Goal: Task Accomplishment & Management: Manage account settings

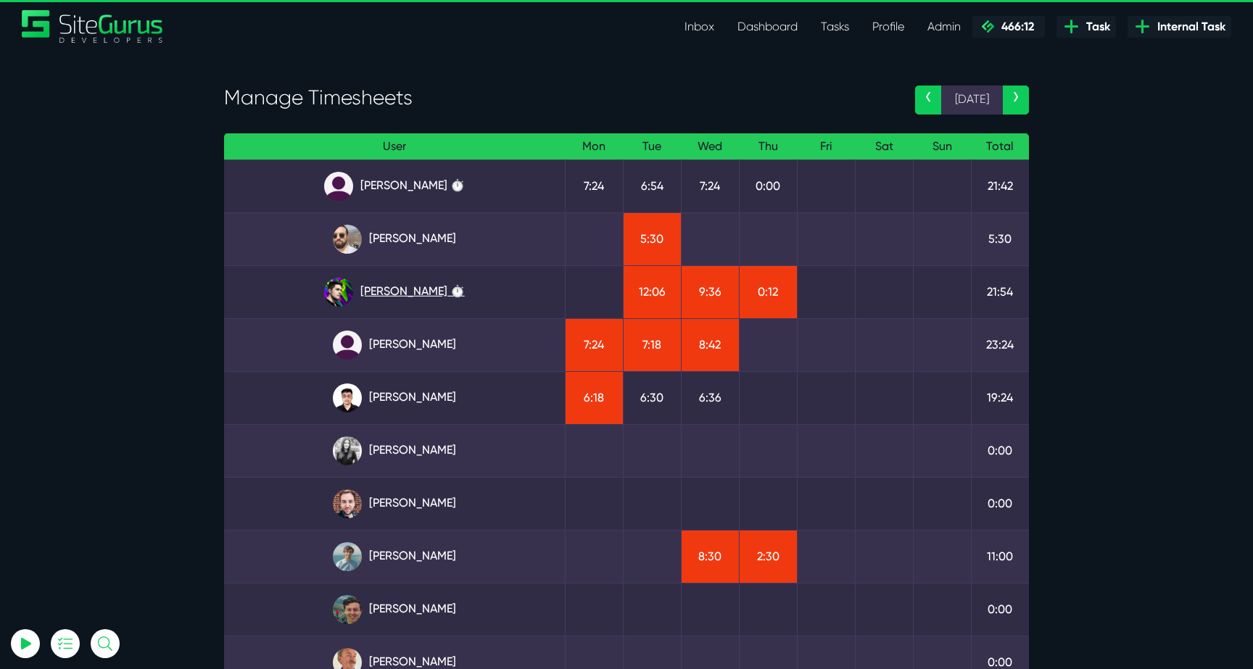
click at [365, 286] on link "[PERSON_NAME] ⏱️" at bounding box center [394, 292] width 317 height 29
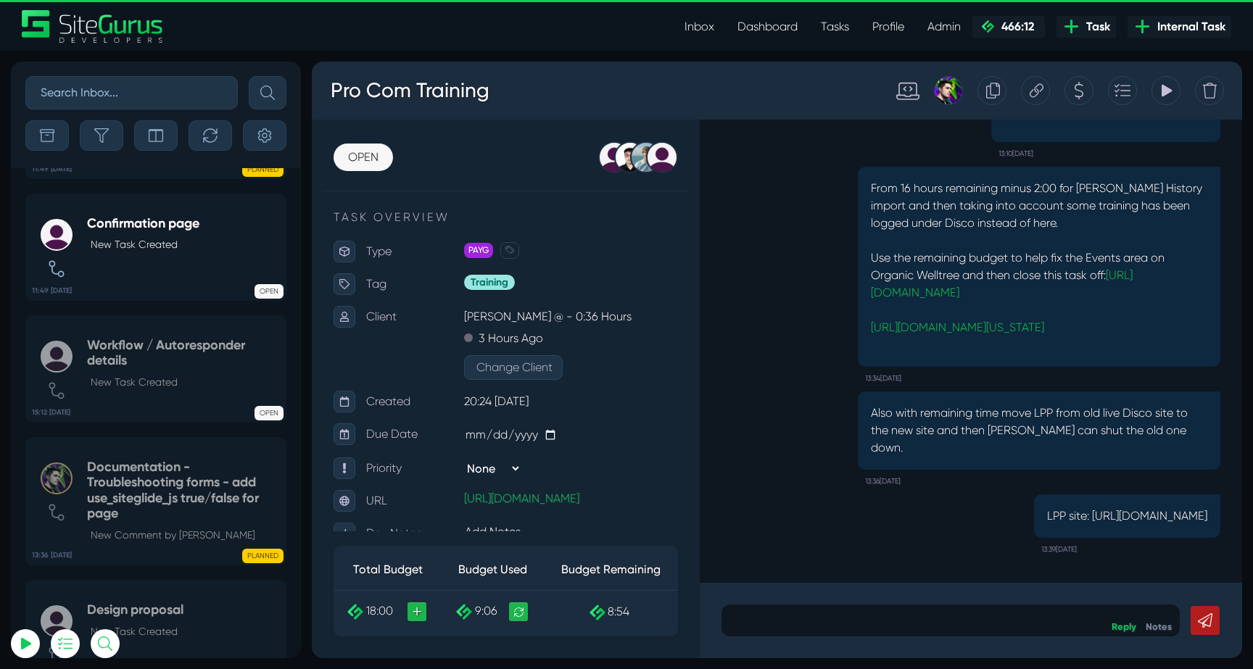
type input "luke@sitegurus.io"
click at [107, 144] on button "button" at bounding box center [101, 135] width 43 height 30
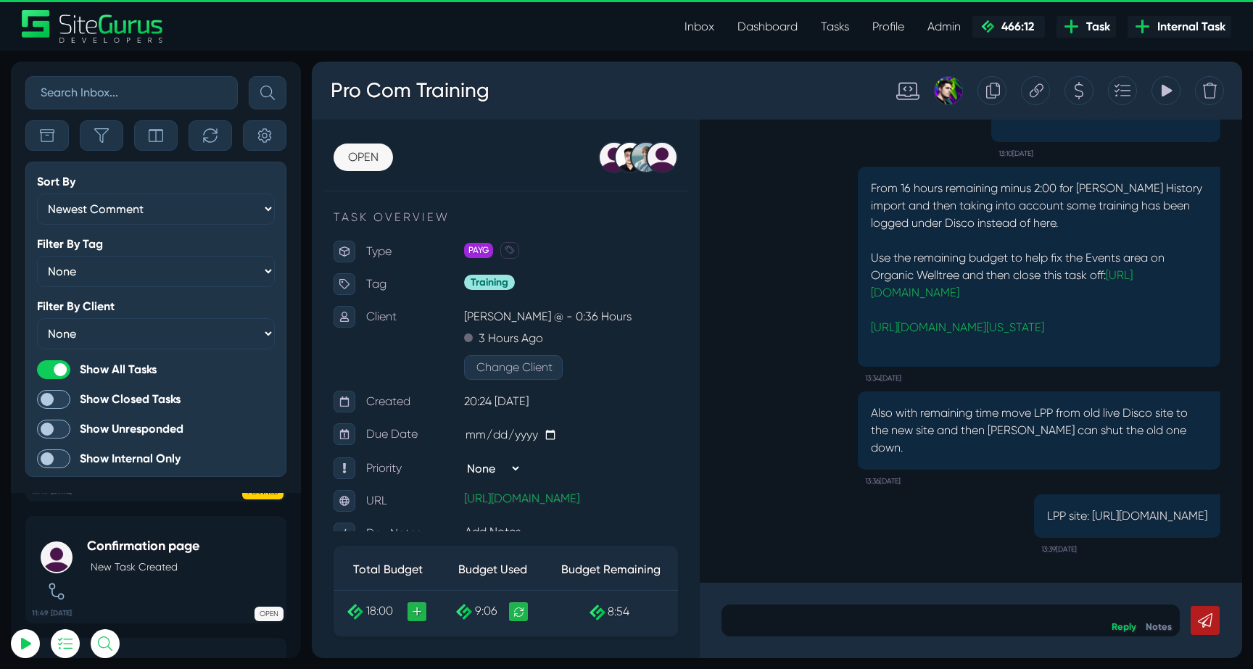
scroll to position [-1080, 0]
click at [106, 133] on icon "button" at bounding box center [101, 135] width 14 height 14
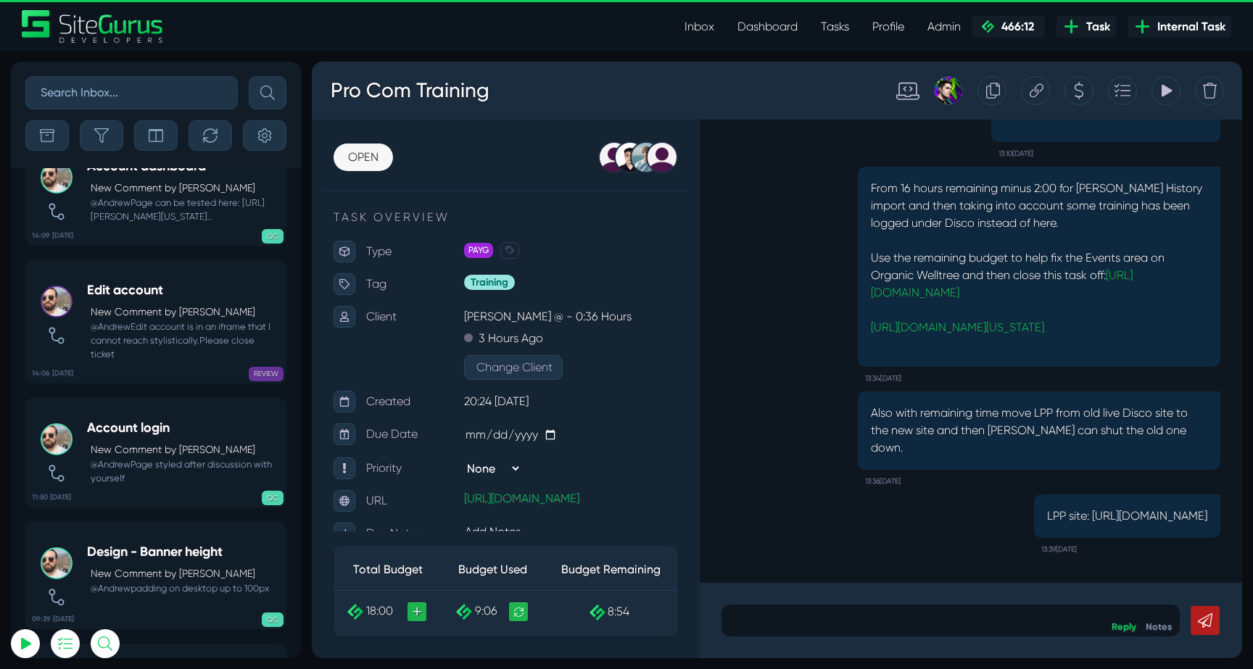
scroll to position [-17533, 0]
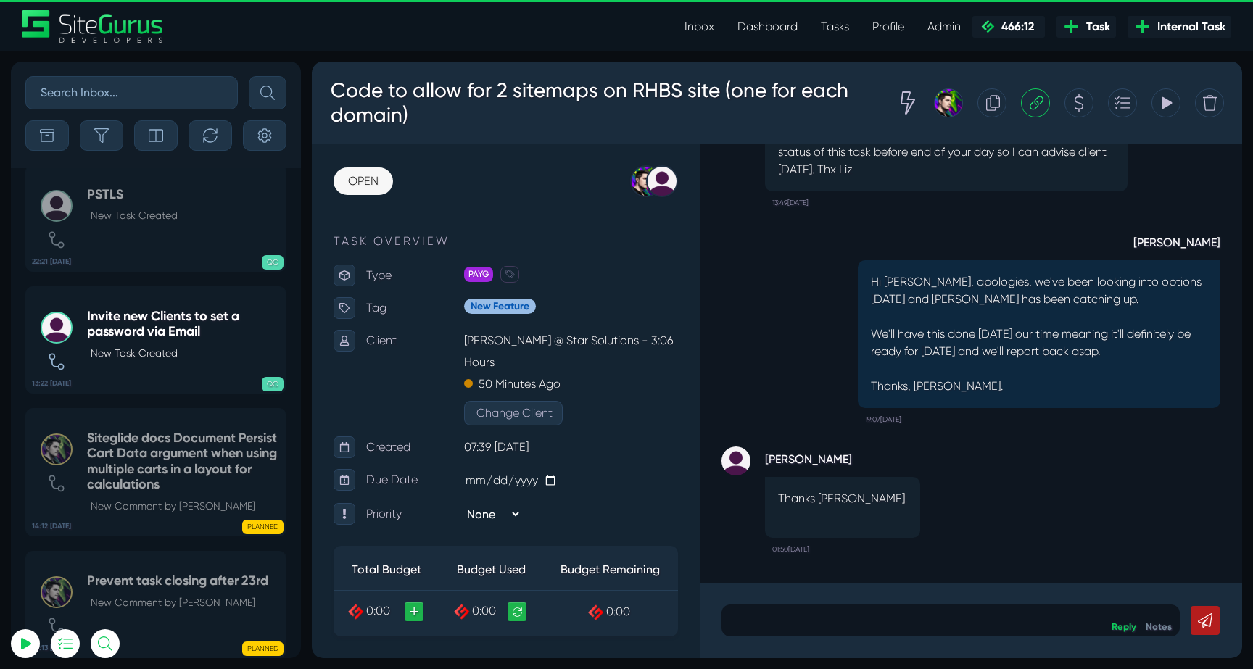
scroll to position [-56941, 0]
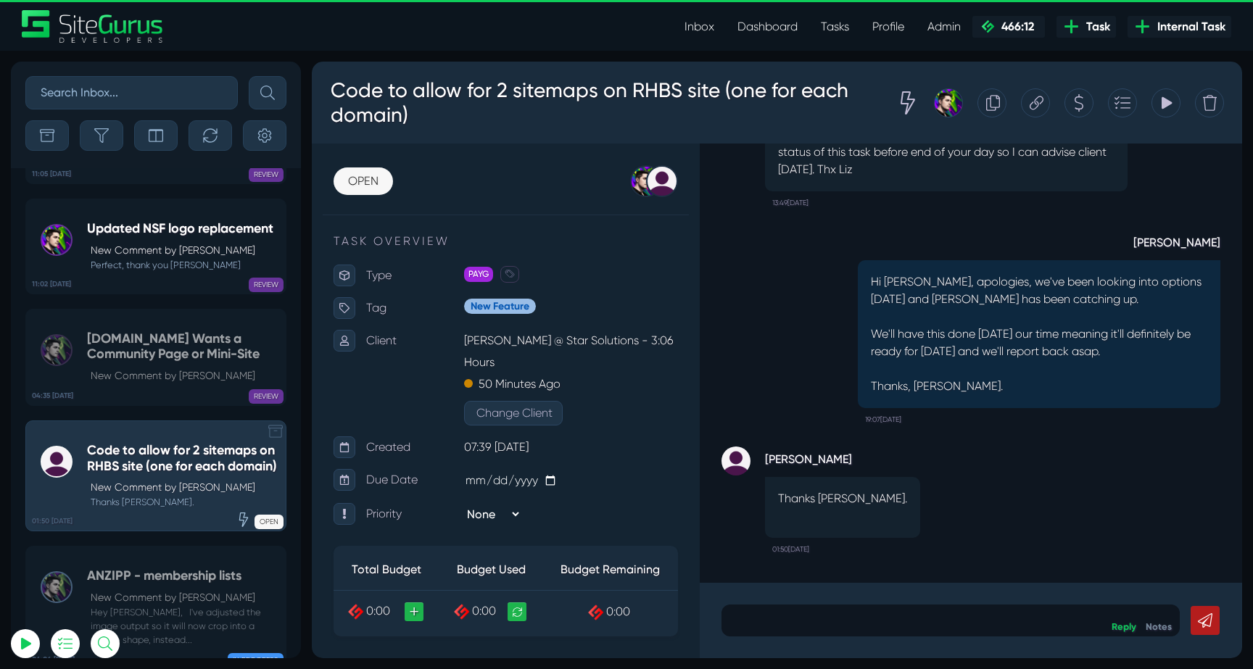
scroll to position [-57222, 0]
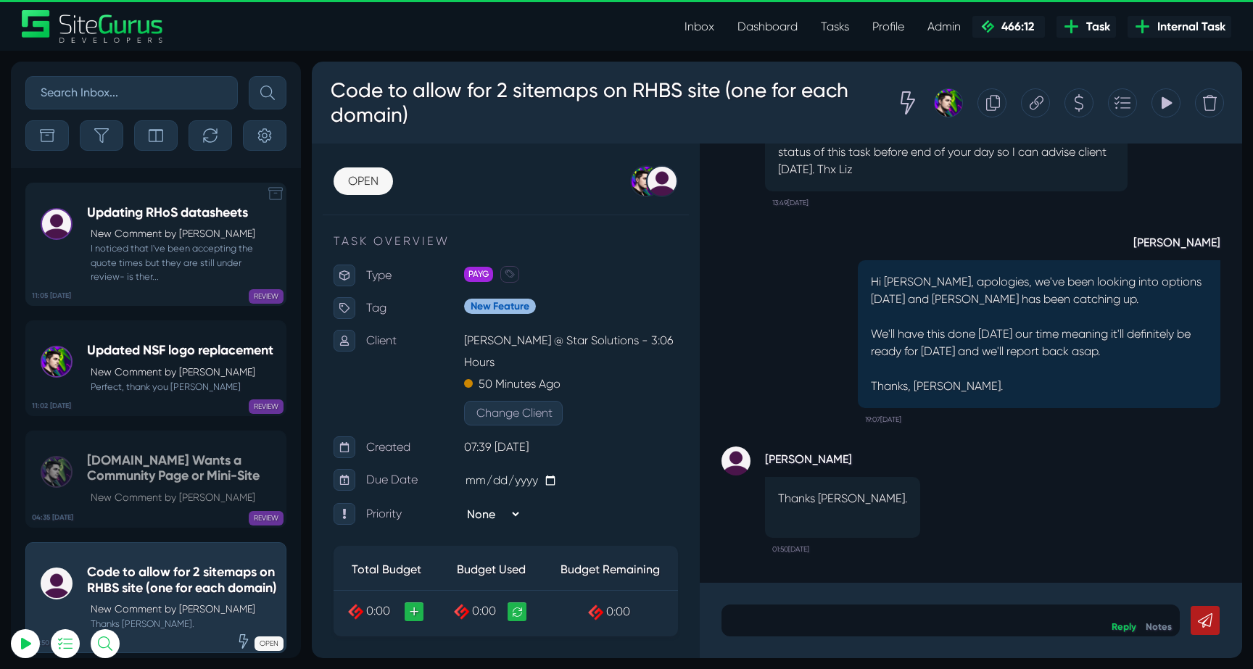
click at [157, 287] on div "REVIEW" at bounding box center [210, 293] width 145 height 14
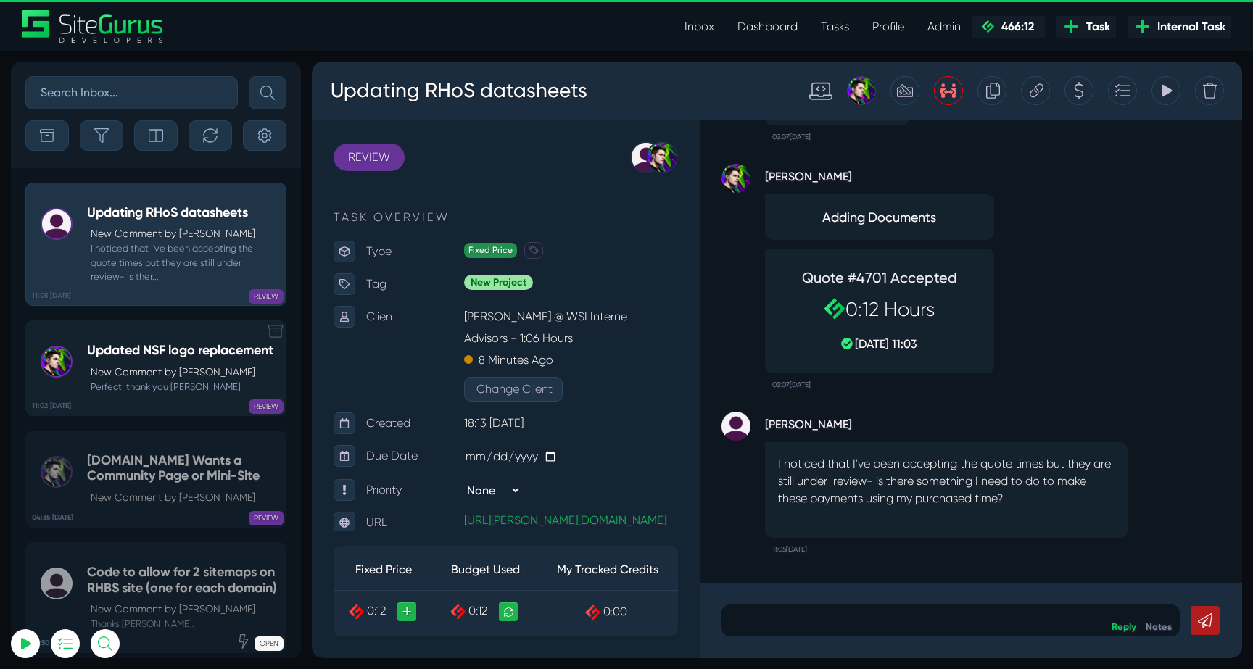
click at [141, 376] on p "New Comment by Josh Carter" at bounding box center [182, 372] width 183 height 15
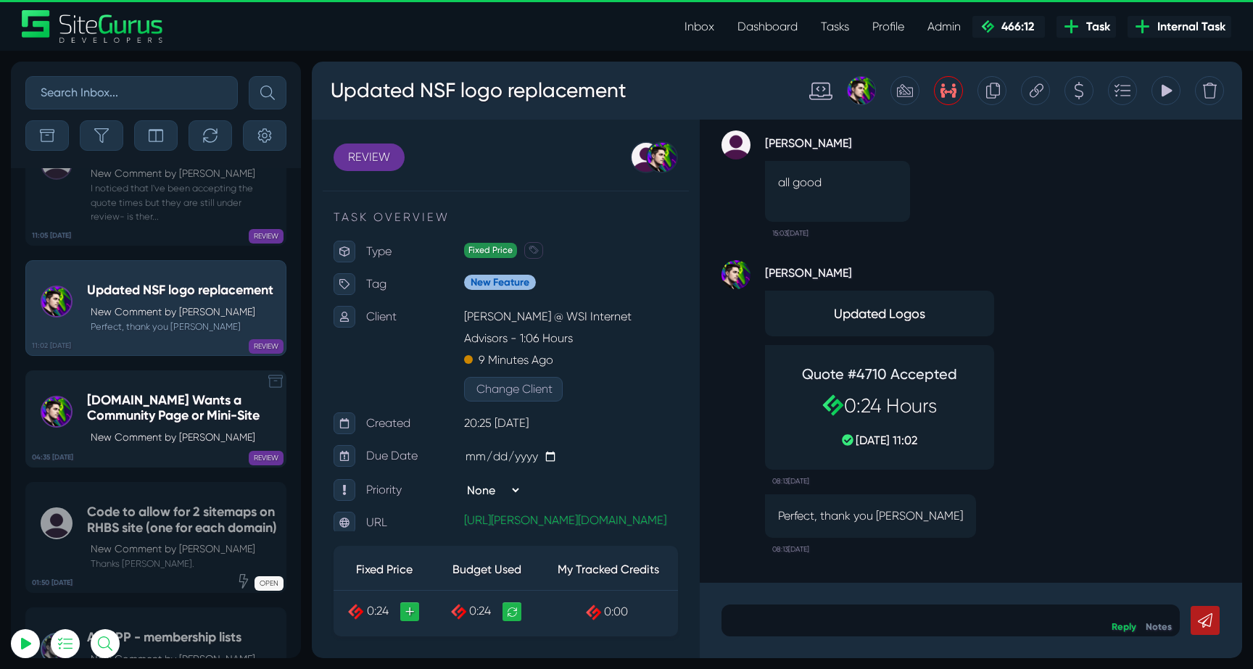
click at [142, 393] on h5 "PDH.ORG Wants a Community Page or Mini-Site" at bounding box center [182, 408] width 191 height 31
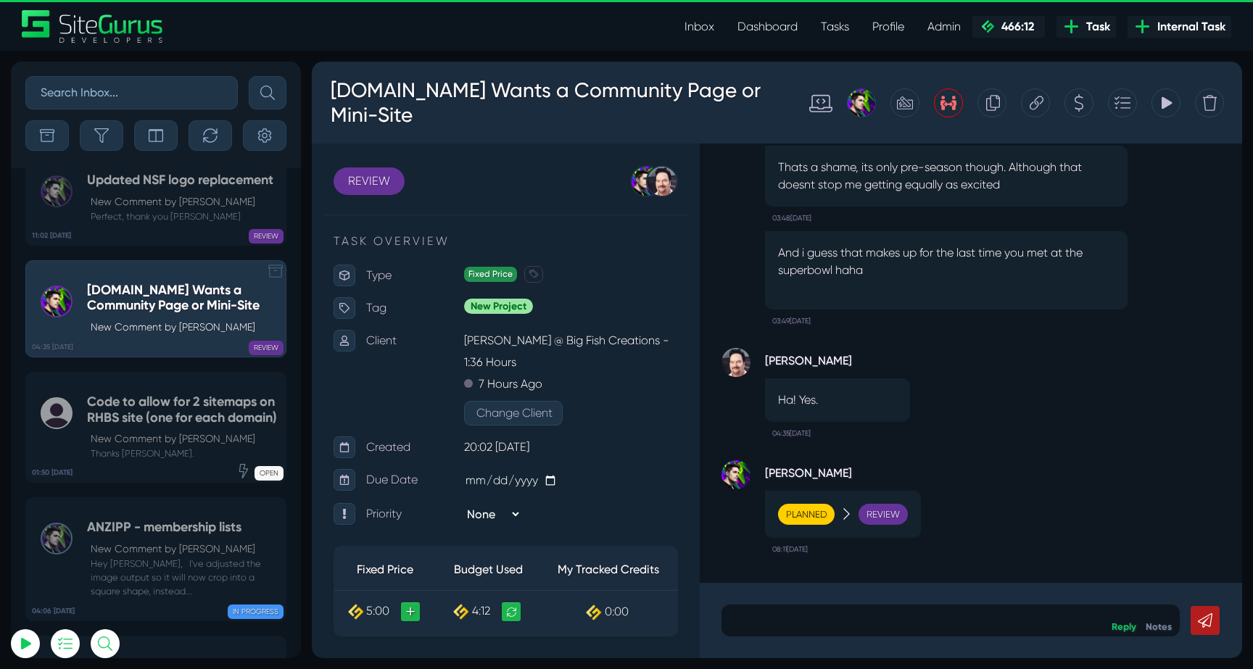
click at [142, 394] on h5 "Code to allow for 2 sitemaps on RHBS site (one for each domain)" at bounding box center [182, 409] width 191 height 31
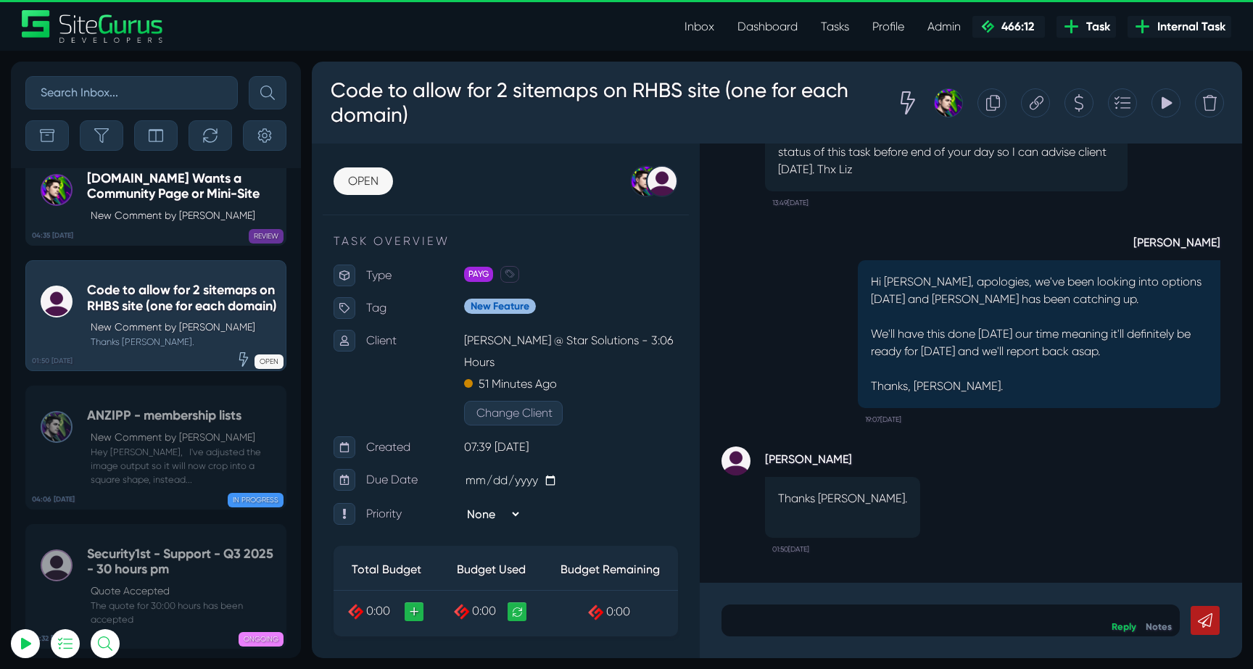
click at [142, 386] on link "04:06 19 Aug ANZIPP - membership lists New Comment by Josh Carter Hey Bryce, I'…" at bounding box center [155, 447] width 261 height 123
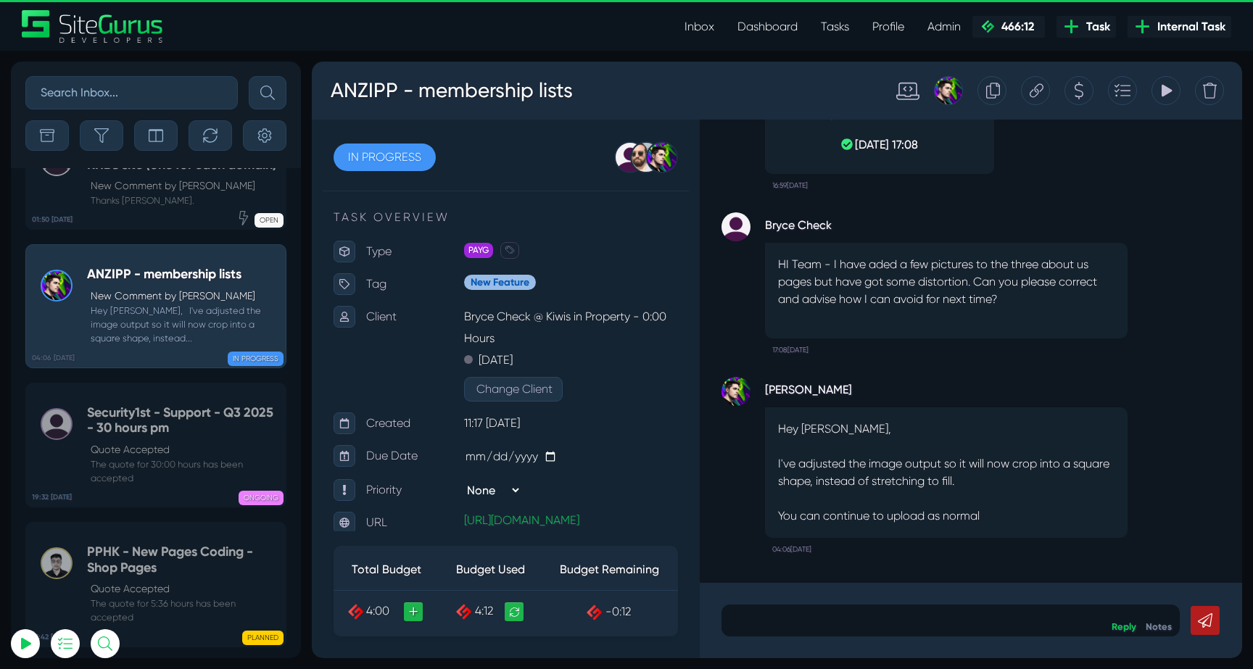
click at [142, 383] on link "19:32 18 Aug Security1st - Support - Q3 2025 - 30 hours pm Quote Accepted The q…" at bounding box center [155, 445] width 261 height 125
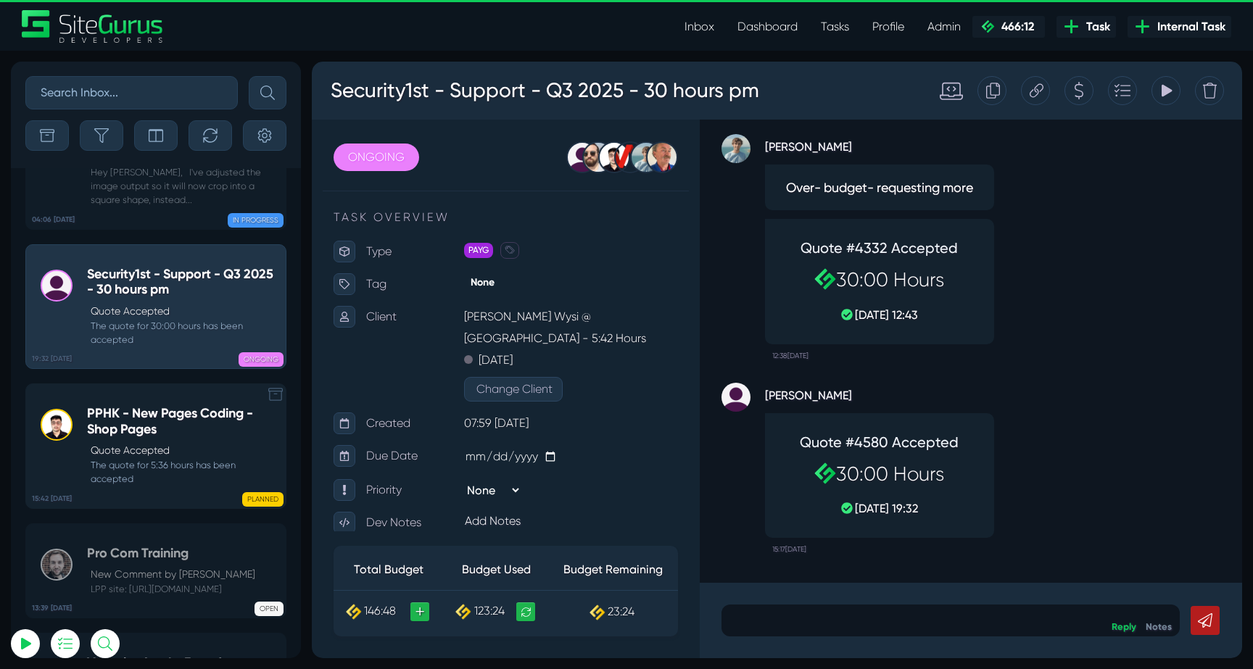
click at [144, 406] on h5 "PPHK - New Pages Coding - Shop Pages" at bounding box center [182, 421] width 191 height 31
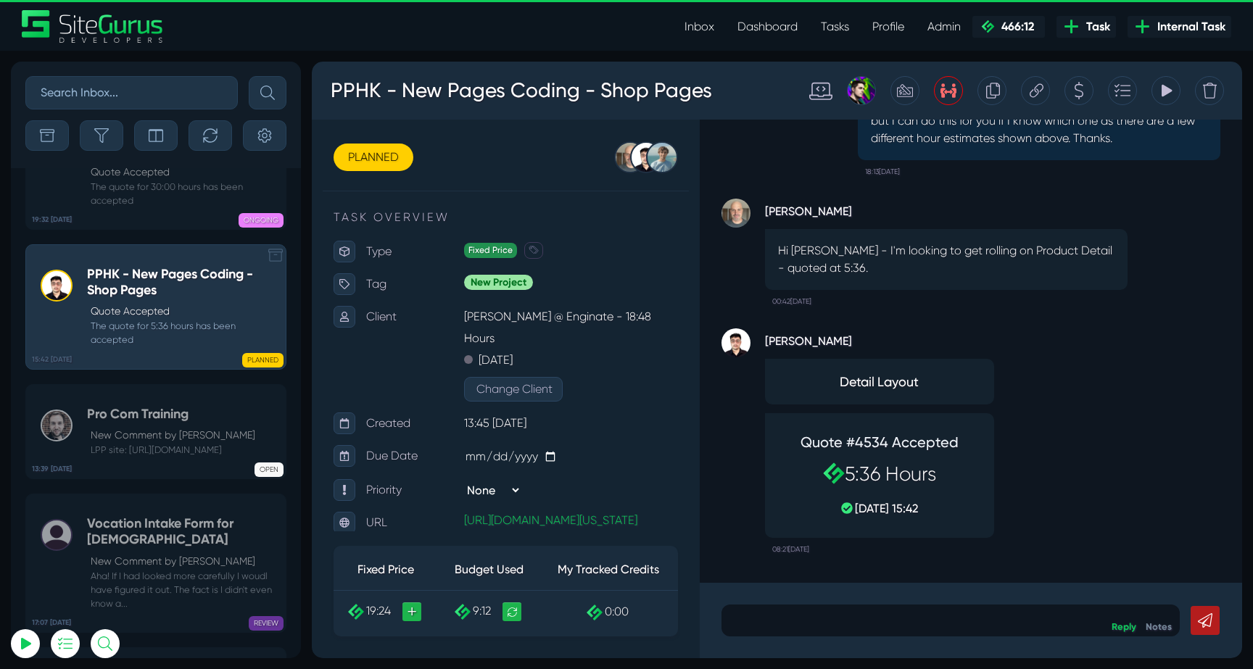
click at [144, 428] on p "New Comment by Luke Wakefield" at bounding box center [173, 435] width 165 height 15
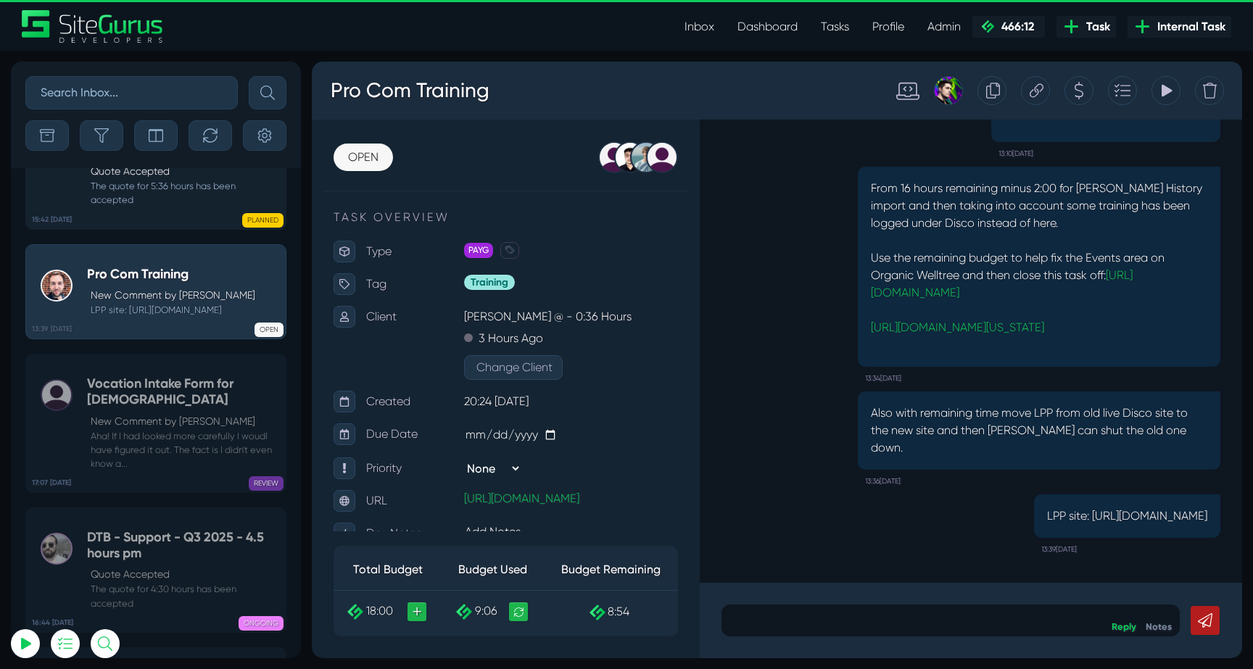
click at [144, 376] on h5 "Vocation Intake Form for Carmelites" at bounding box center [182, 391] width 191 height 31
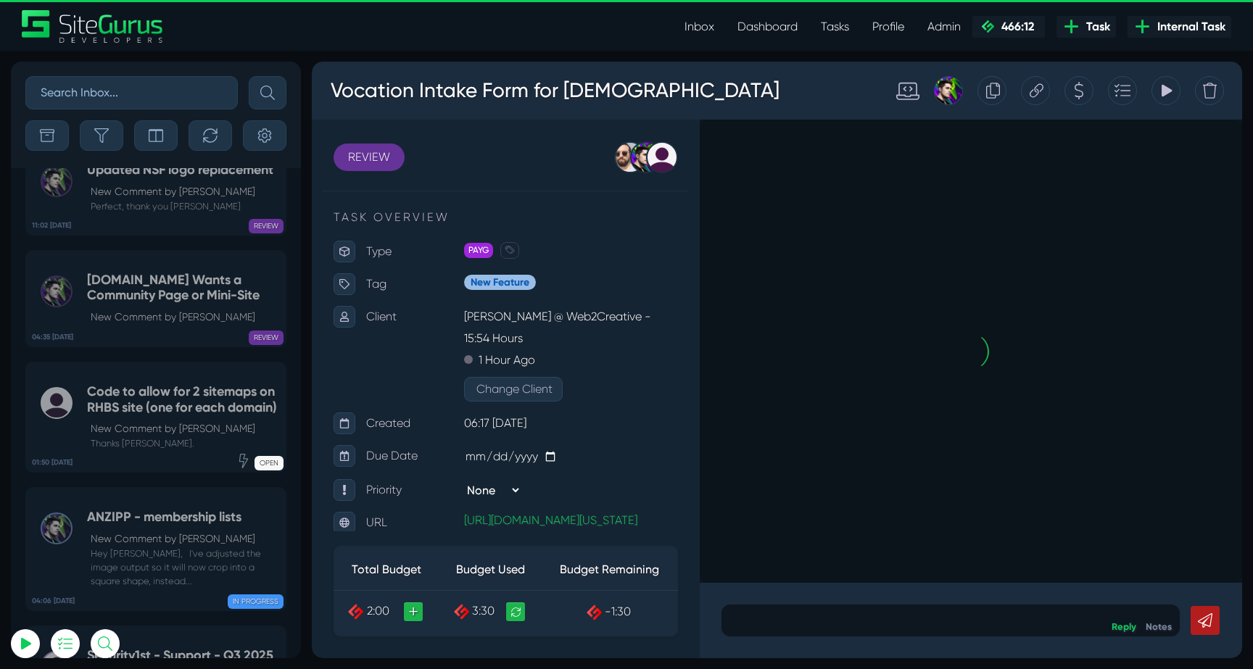
scroll to position [-57222, 0]
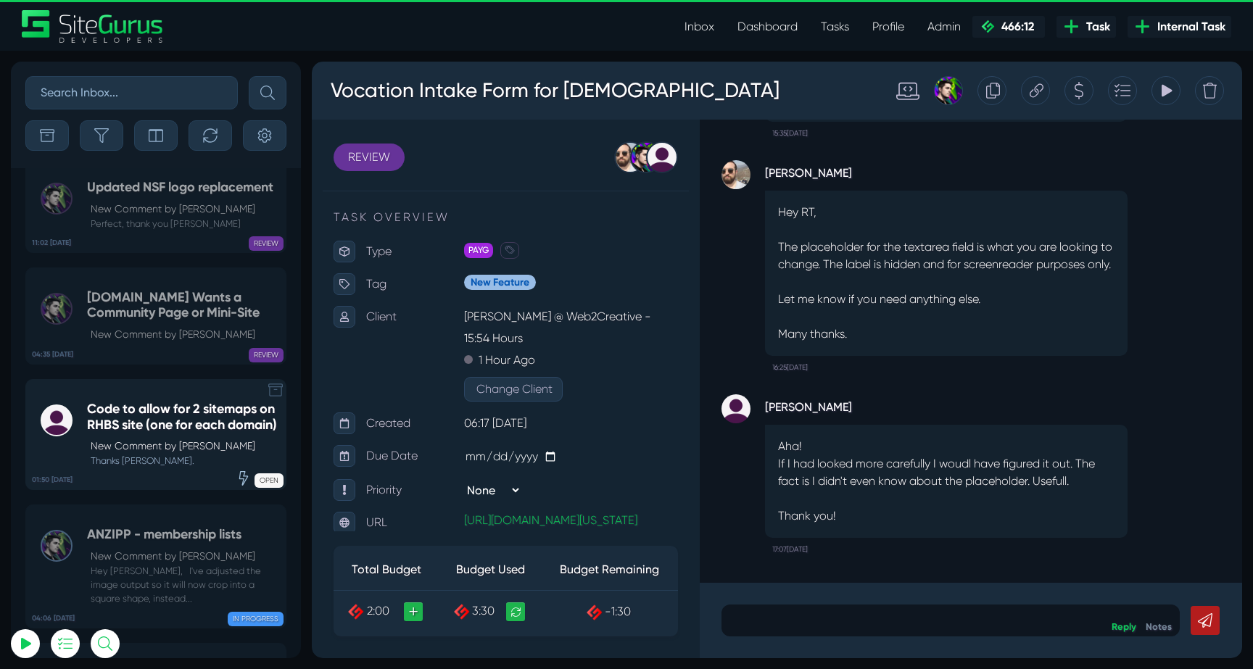
click at [144, 402] on h5 "Code to allow for 2 sitemaps on RHBS site (one for each domain)" at bounding box center [182, 417] width 191 height 31
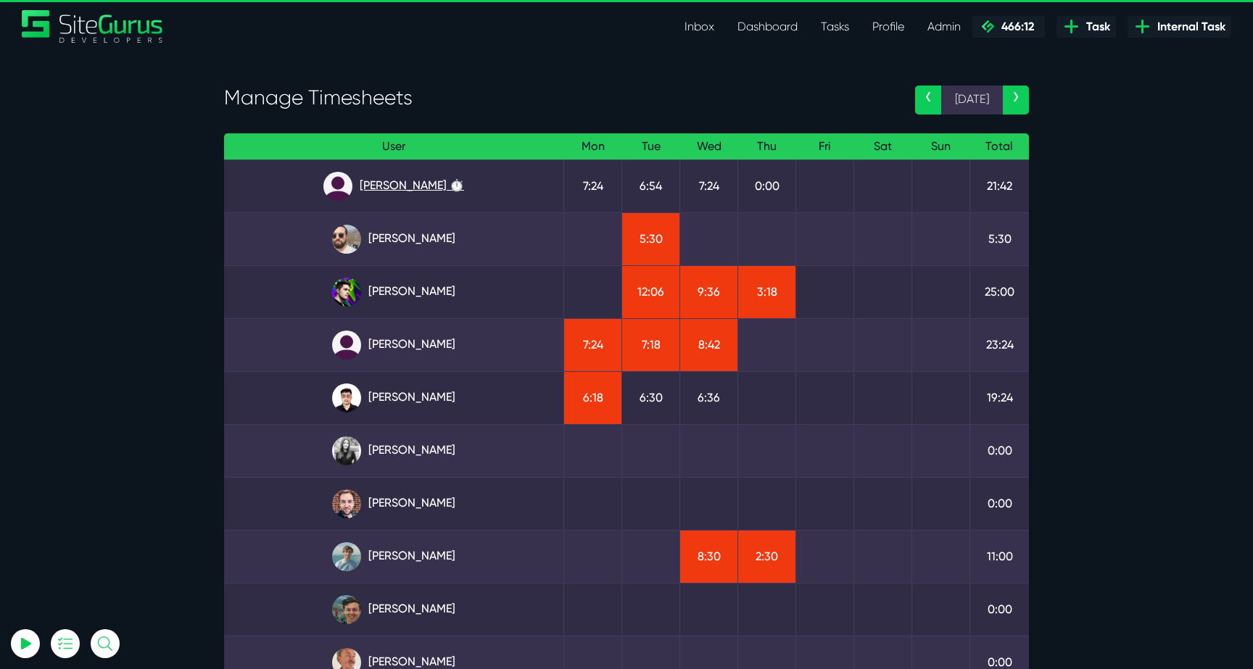
click at [409, 176] on link "Angel Dagondon ⏱️" at bounding box center [394, 186] width 316 height 29
